Goal: Information Seeking & Learning: Learn about a topic

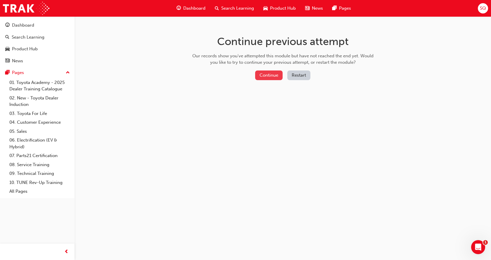
click at [270, 75] on button "Continue" at bounding box center [268, 75] width 27 height 10
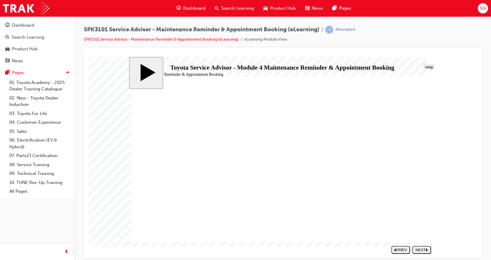
click at [421, 251] on div "NEXT" at bounding box center [422, 249] width 14 height 4
click at [422, 250] on div "NEXT" at bounding box center [422, 249] width 14 height 4
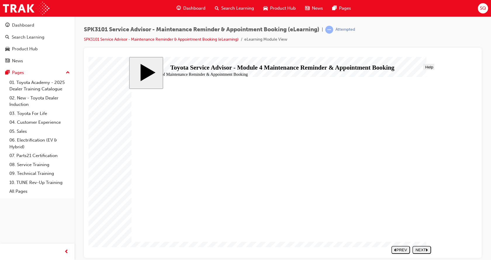
click at [418, 248] on div "NEXT" at bounding box center [422, 249] width 14 height 4
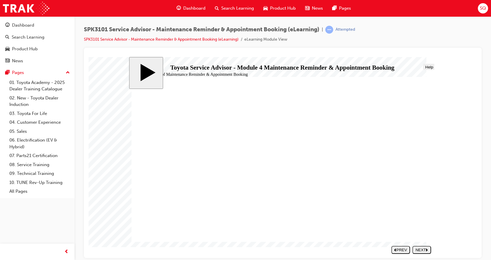
click at [427, 250] on icon "next" at bounding box center [427, 249] width 2 height 3
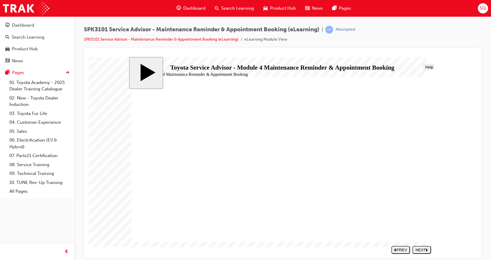
click at [425, 250] on div "NEXT" at bounding box center [422, 249] width 14 height 4
click at [422, 246] on button "NEXT" at bounding box center [422, 250] width 19 height 8
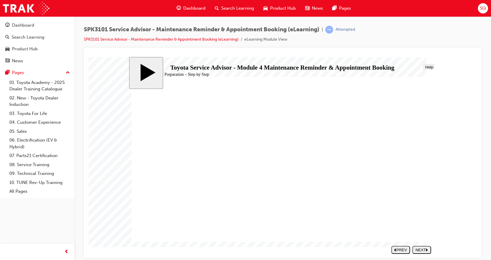
drag, startPoint x: 501, startPoint y: 316, endPoint x: 392, endPoint y: 256, distance: 124.3
click at [415, 254] on button "NEXT" at bounding box center [422, 250] width 19 height 8
click at [139, 67] on span "Menu" at bounding box center [138, 67] width 10 height 4
click at [26, 71] on div "Pages" at bounding box center [37, 72] width 64 height 7
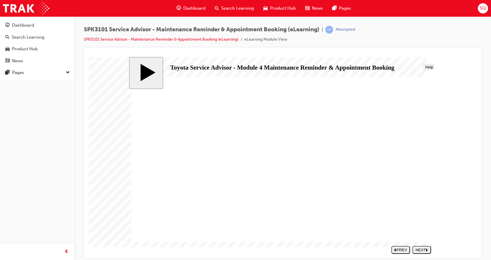
click at [183, 32] on span "SPK3101 Service Advisor - Maintenance Reminder & Appointment Booking (eLearning)" at bounding box center [202, 29] width 236 height 7
click at [221, 39] on link "SPK3101 Service Advisor - Maintenance Reminder & Appointment Booking (eLearning)" at bounding box center [161, 39] width 155 height 5
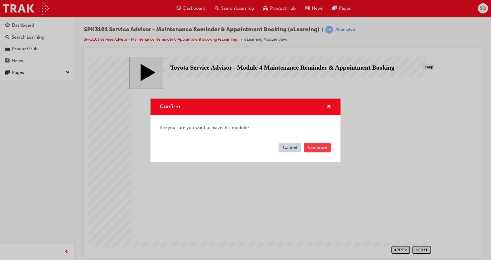
drag, startPoint x: 316, startPoint y: 143, endPoint x: 311, endPoint y: 157, distance: 14.9
click at [316, 144] on button "Continue" at bounding box center [317, 148] width 27 height 10
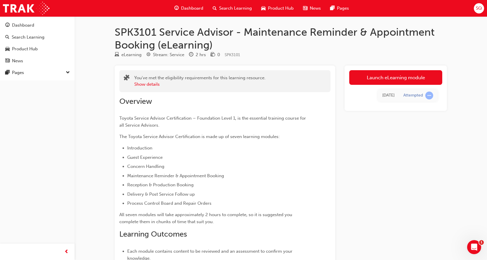
click at [414, 90] on td "Attempted" at bounding box center [418, 95] width 39 height 12
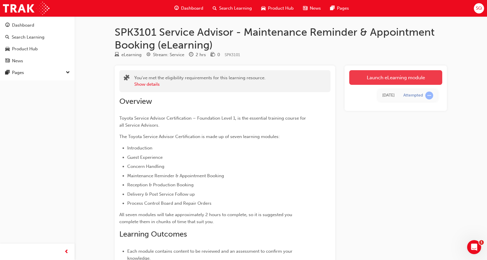
click at [418, 83] on link "Launch eLearning module" at bounding box center [395, 77] width 93 height 15
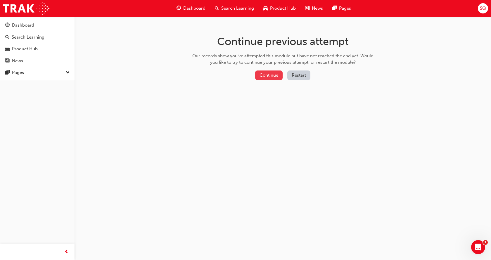
click at [268, 80] on button "Continue" at bounding box center [268, 75] width 27 height 10
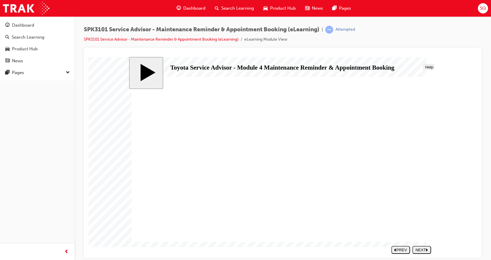
click at [423, 251] on div "NEXT" at bounding box center [422, 249] width 14 height 4
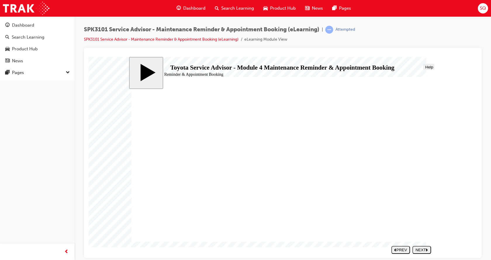
click at [423, 251] on div "NEXT" at bounding box center [422, 249] width 14 height 4
click at [422, 251] on div "NEXT" at bounding box center [422, 249] width 14 height 4
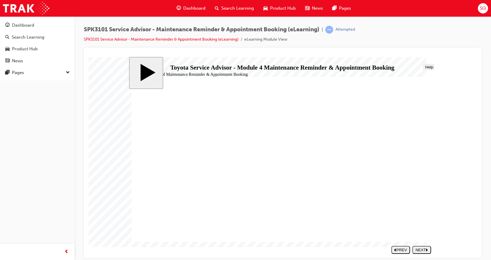
click at [420, 251] on div "NEXT" at bounding box center [422, 249] width 14 height 4
click at [420, 251] on nav "SUBMIT NEXT PREV" at bounding box center [410, 250] width 42 height 12
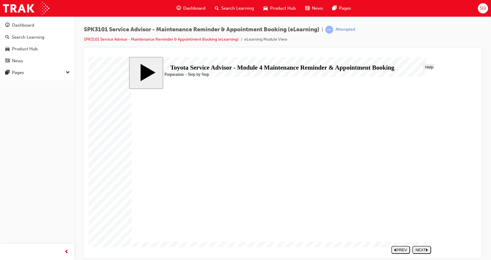
click at [458, 161] on body "slide: Appointment Preparation – Step by Step Step 3 – Reconfirm the Vehicle Re…" at bounding box center [283, 157] width 389 height 201
click at [469, 208] on body "slide: Appointment Preparation – Step by Step Step 3 – Reconfirm the Vehicle Re…" at bounding box center [283, 157] width 389 height 201
click at [152, 66] on span "Progress" at bounding box center [152, 67] width 15 height 4
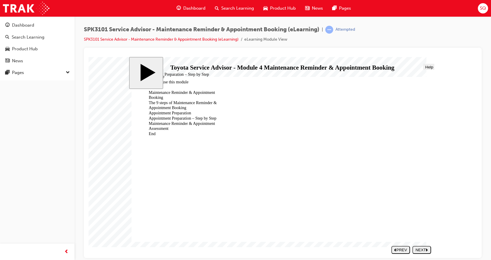
click at [197, 121] on div "Maintenance Reminder & Appointment Assessment" at bounding box center [182, 126] width 77 height 10
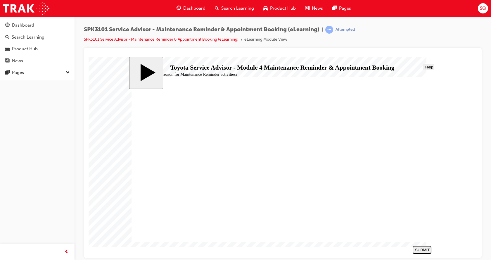
drag, startPoint x: 167, startPoint y: 172, endPoint x: 175, endPoint y: 181, distance: 11.4
radio input "true"
click at [407, 246] on section "SUBMIT NEXT PREV" at bounding box center [281, 250] width 305 height 12
click at [416, 251] on div "SUBMIT" at bounding box center [422, 249] width 14 height 4
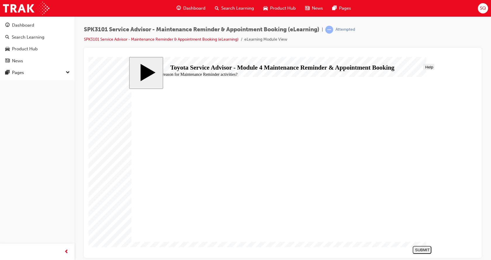
radio input "true"
drag, startPoint x: 528, startPoint y: 315, endPoint x: 415, endPoint y: 253, distance: 129.3
click at [415, 249] on div "SUBMIT" at bounding box center [422, 249] width 14 height 4
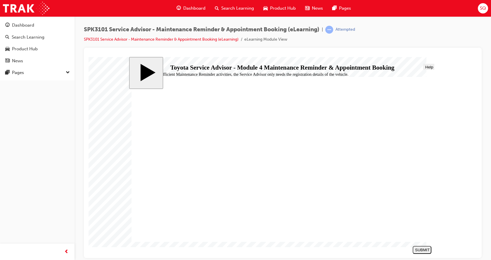
radio input "true"
drag, startPoint x: 419, startPoint y: 245, endPoint x: 422, endPoint y: 251, distance: 6.0
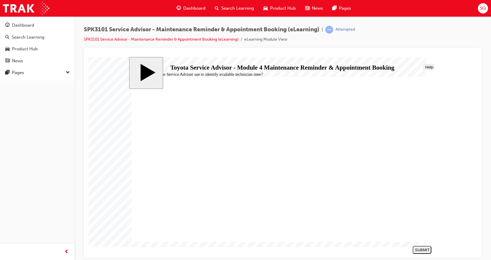
click at [420, 246] on nav "SUBMIT NEXT PREV" at bounding box center [420, 250] width 21 height 12
click at [421, 250] on div "SUBMIT" at bounding box center [422, 249] width 14 height 4
radio input "true"
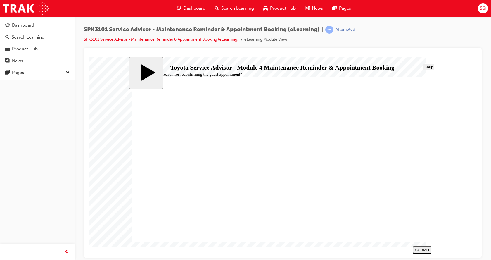
click at [429, 247] on button "SUBMIT" at bounding box center [422, 250] width 19 height 8
radio input "true"
click at [426, 248] on div "SUBMIT" at bounding box center [422, 249] width 14 height 4
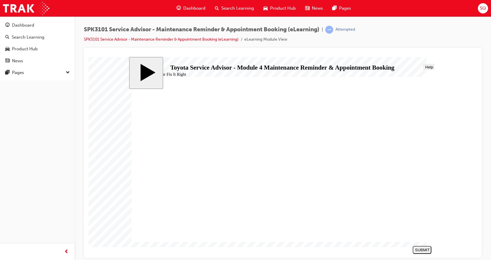
radio input "true"
click at [420, 246] on button "SUBMIT" at bounding box center [422, 250] width 19 height 8
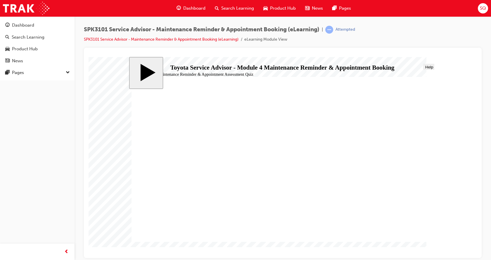
radio input "true"
drag, startPoint x: 418, startPoint y: 247, endPoint x: 418, endPoint y: 252, distance: 4.7
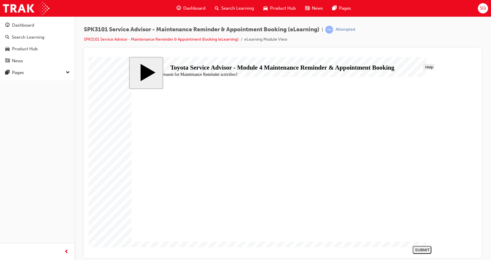
click at [418, 249] on button "SUBMIT" at bounding box center [422, 250] width 19 height 8
radio input "true"
click at [424, 251] on div "SUBMIT" at bounding box center [422, 249] width 14 height 4
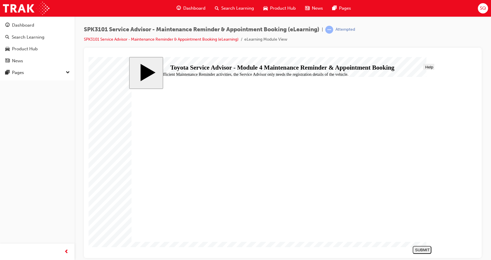
radio input "true"
click at [423, 252] on button "SUBMIT" at bounding box center [422, 250] width 19 height 8
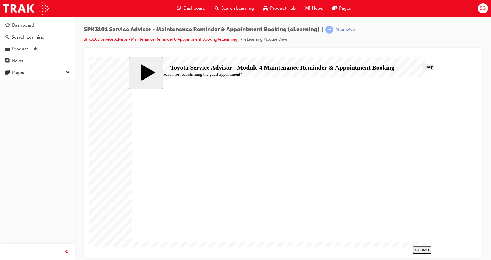
radio input "true"
click at [426, 244] on nav "SUBMIT NEXT PREV" at bounding box center [420, 250] width 21 height 12
click at [427, 251] on div "SUBMIT" at bounding box center [422, 249] width 14 height 4
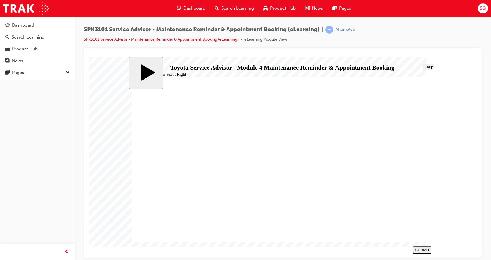
radio input "true"
click at [423, 249] on div "SUBMIT" at bounding box center [422, 249] width 14 height 4
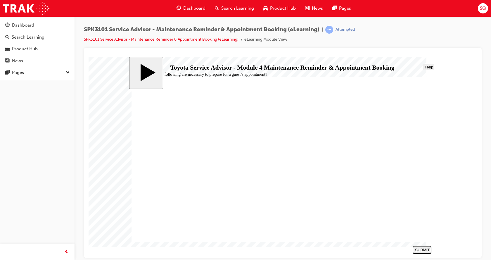
radio input "true"
click at [422, 249] on div "SUBMIT" at bounding box center [422, 249] width 14 height 4
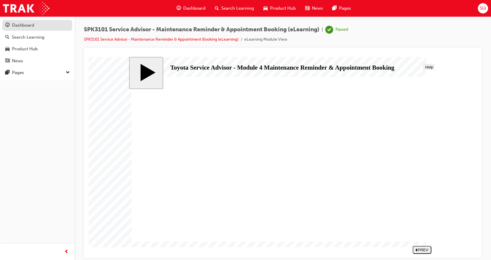
click at [51, 21] on link "Dashboard" at bounding box center [37, 25] width 70 height 11
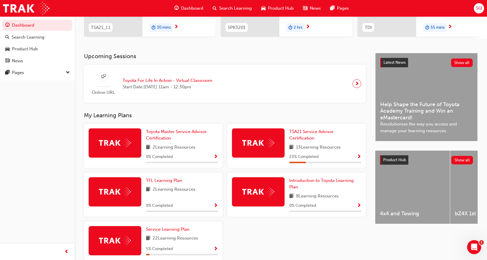
scroll to position [127, 0]
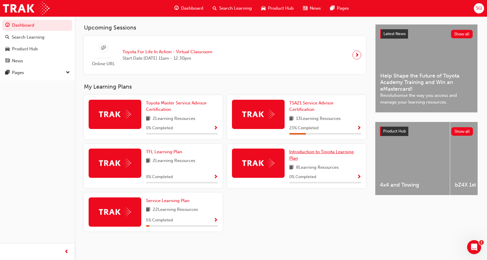
click at [309, 156] on link "Introduction to Toyota Learning Plan" at bounding box center [325, 155] width 72 height 13
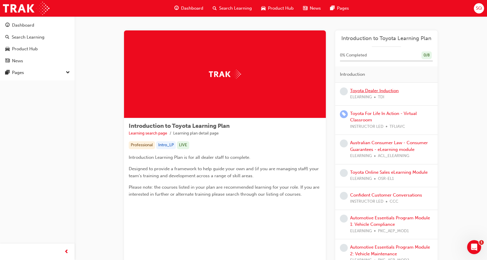
click at [371, 92] on link "Toyota Dealer Induction" at bounding box center [374, 90] width 49 height 5
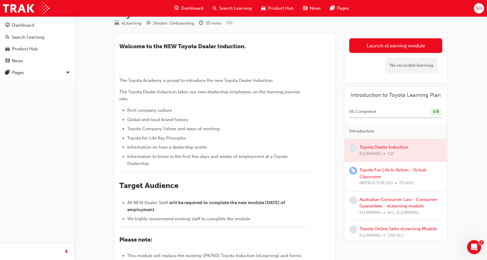
scroll to position [29, 0]
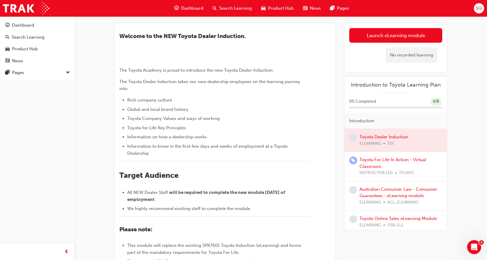
click at [382, 138] on div at bounding box center [395, 140] width 102 height 23
click at [376, 140] on div at bounding box center [395, 140] width 102 height 23
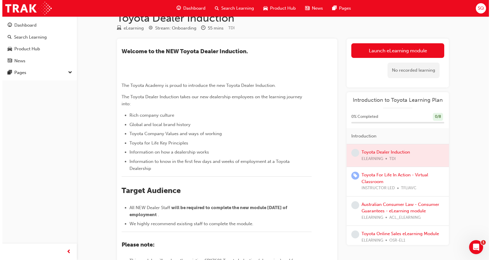
scroll to position [0, 0]
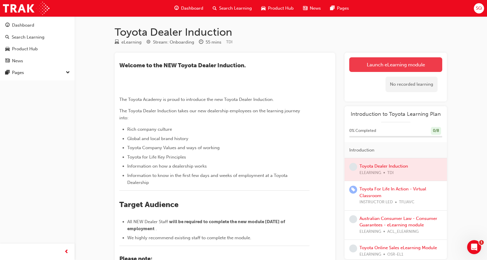
click at [419, 68] on link "Launch eLearning module" at bounding box center [395, 64] width 93 height 15
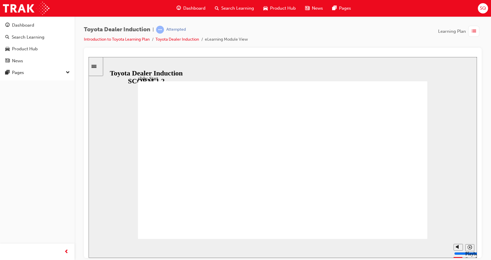
click at [367, 42] on div "Toyota Dealer Induction | Attempted Introduction to Toyota Learning Plan Toyota…" at bounding box center [283, 37] width 398 height 22
click at [491, 187] on div "Toyota Dealer Induction | Attempted Introduction to Toyota Learning Plan Toyota…" at bounding box center [283, 130] width 417 height 229
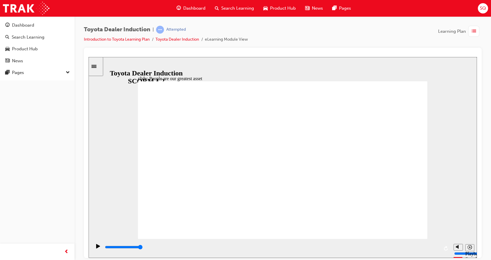
type input "7500"
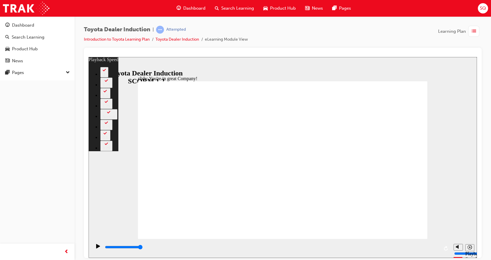
drag, startPoint x: 411, startPoint y: 83, endPoint x: 407, endPoint y: 83, distance: 4.7
type input "156"
click at [464, 190] on div "slide: You're in great Company! playback speed 2 1.75 1.5 1.25 Normal 0.75 0.5 …" at bounding box center [283, 157] width 389 height 201
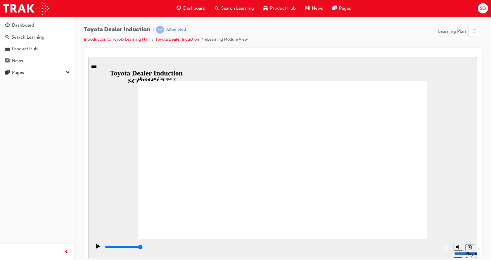
type input "8300"
drag, startPoint x: 204, startPoint y: 207, endPoint x: 209, endPoint y: 208, distance: 5.3
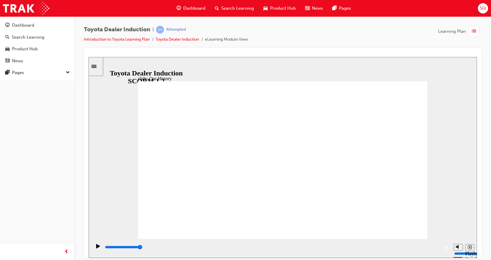
drag, startPoint x: 203, startPoint y: 206, endPoint x: 212, endPoint y: 204, distance: 9.5
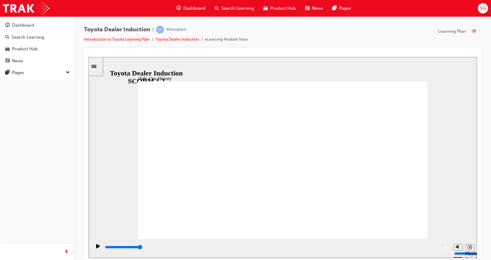
drag, startPoint x: 280, startPoint y: 207, endPoint x: 282, endPoint y: 215, distance: 8.4
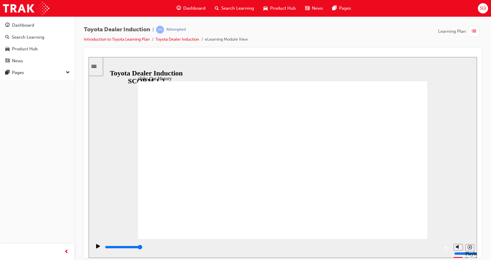
drag, startPoint x: 282, startPoint y: 215, endPoint x: 287, endPoint y: 220, distance: 6.7
drag, startPoint x: 203, startPoint y: 208, endPoint x: 258, endPoint y: 214, distance: 55.6
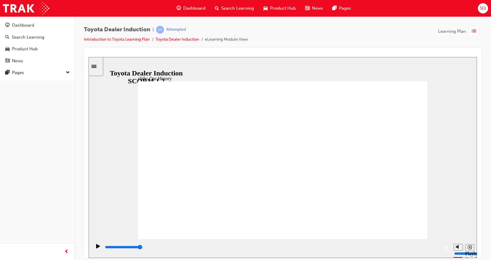
drag, startPoint x: 275, startPoint y: 207, endPoint x: 124, endPoint y: 194, distance: 152.3
type input "2"
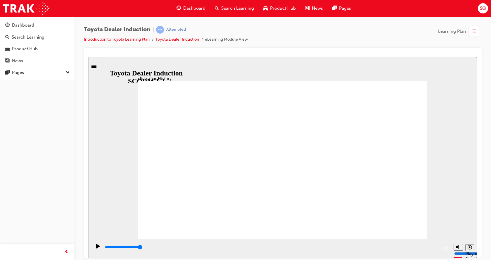
drag, startPoint x: 279, startPoint y: 206, endPoint x: 326, endPoint y: 210, distance: 46.7
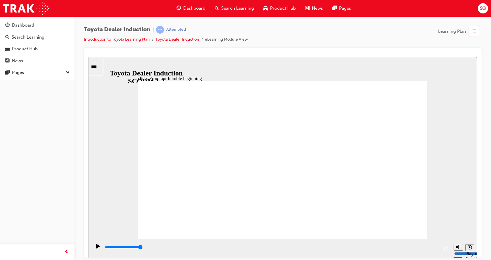
click at [450, 168] on div "slide: Passing Toyota's Presidency Akio Toyoda to Koji Sato Rectangle 1 Passing…" at bounding box center [283, 157] width 389 height 201
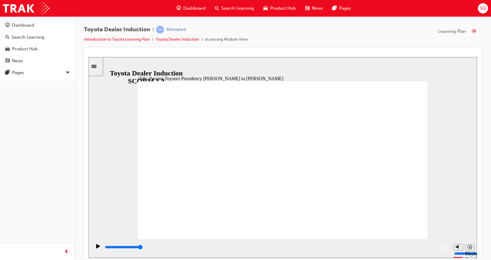
type input "5000"
radio input "true"
drag, startPoint x: 236, startPoint y: 196, endPoint x: 401, endPoint y: 90, distance: 196.4
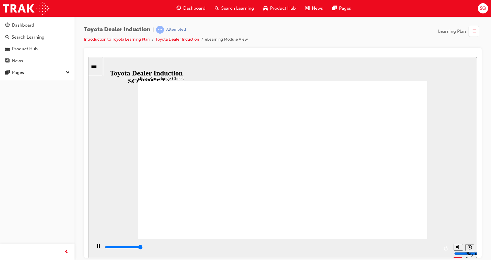
type input "5000"
radio input "true"
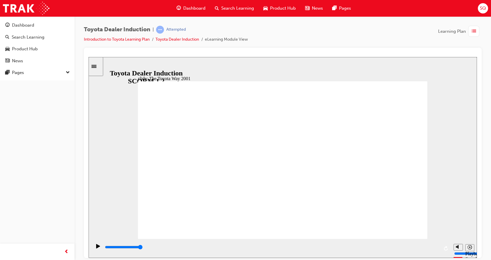
click at [445, 213] on div "slide: The Toyota Way 2001 Rectangle 6 Toyota Way 2001 Challenge In 2001, as To…" at bounding box center [283, 157] width 389 height 201
type input "19900"
